Goal: Find specific page/section: Find specific page/section

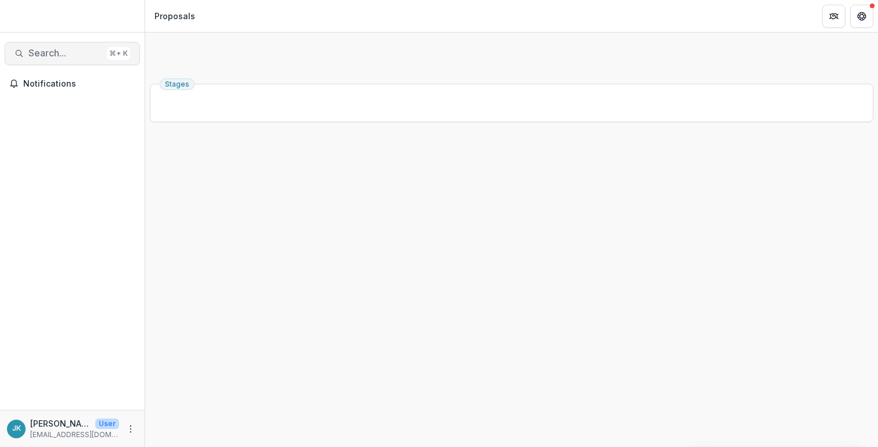
click at [51, 57] on span "Search..." at bounding box center [65, 53] width 74 height 11
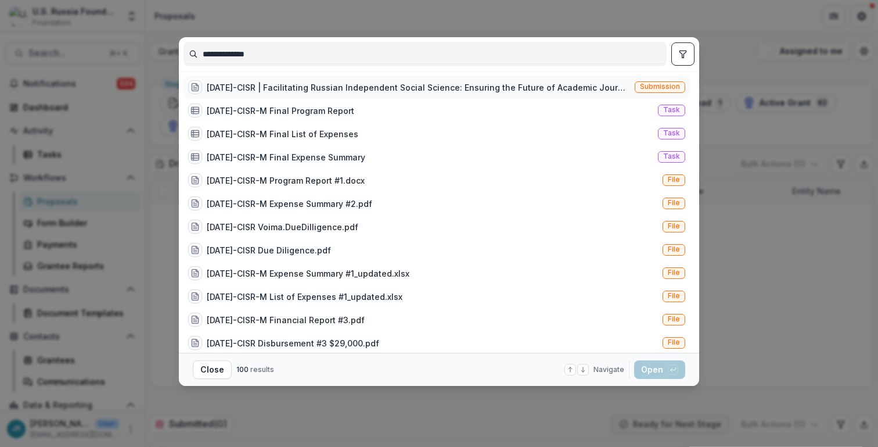
type input "**********"
click at [382, 89] on div "[DATE]-CISR | Facilitating Russian Independent Social Science: Ensuring the Fut…" at bounding box center [418, 87] width 423 height 12
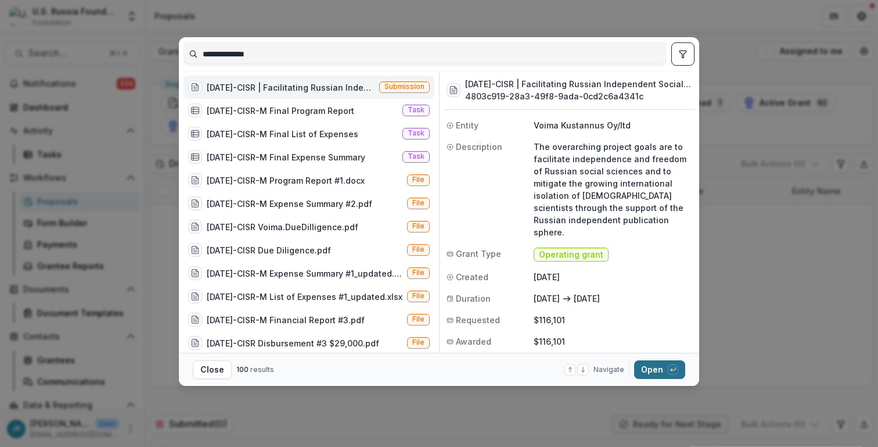
click at [660, 375] on button "Open with enter key" at bounding box center [659, 369] width 51 height 19
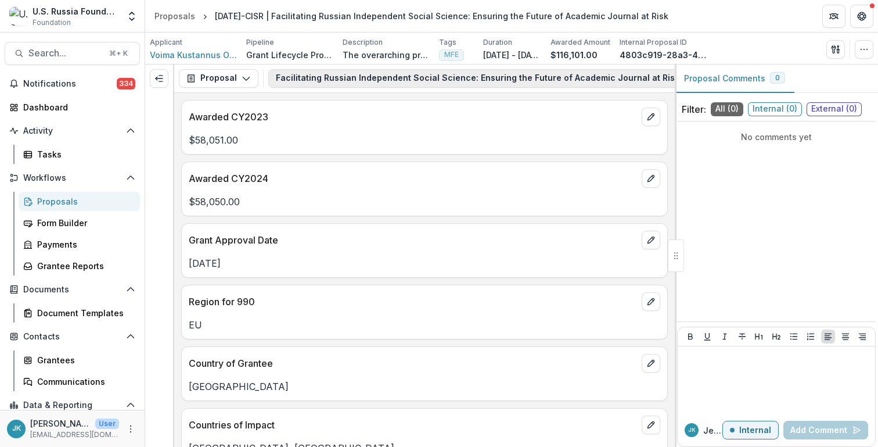
click at [470, 82] on button "Facilitating Russian Independent Social Science: Ensuring the Future of Academi…" at bounding box center [491, 78] width 447 height 19
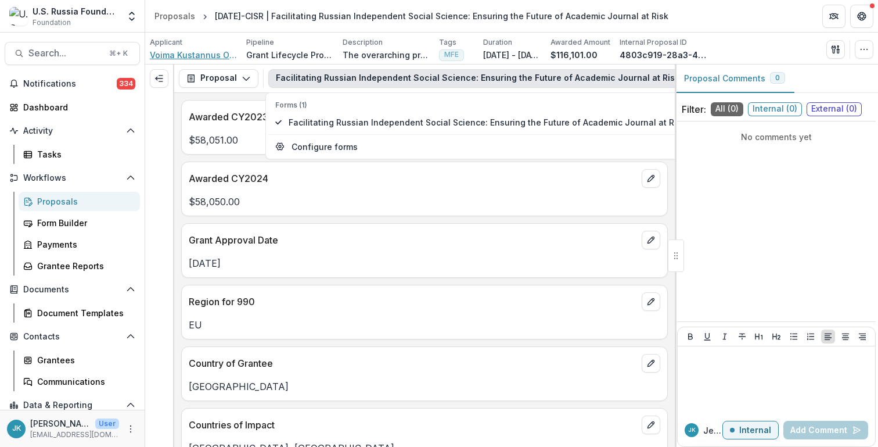
click at [217, 60] on span "Voima Kustannus Oy/ltd" at bounding box center [193, 55] width 87 height 12
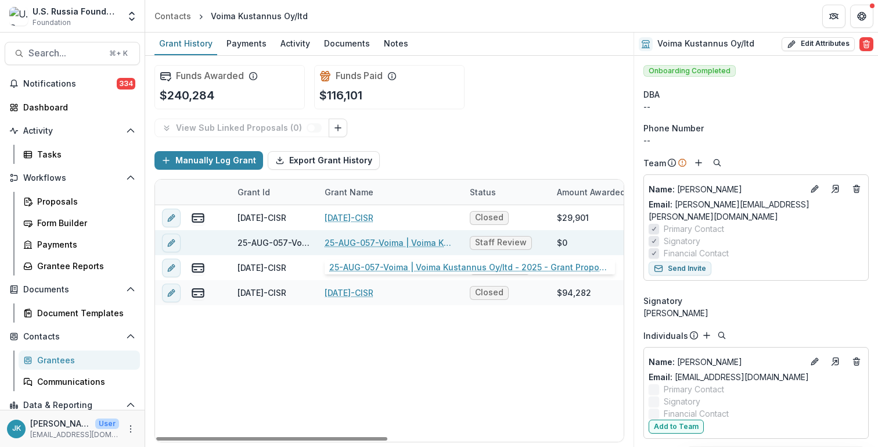
click at [349, 243] on link "25-AUG-057-Voima | Voima Kustannus Oy/ltd - 2025 - Grant Proposal Application (…" at bounding box center [390, 242] width 131 height 12
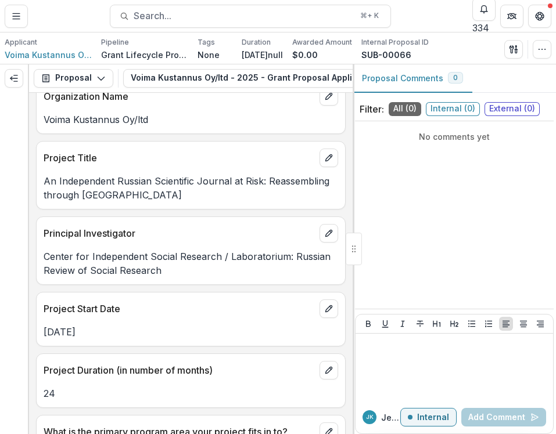
scroll to position [844, 0]
